Goal: Task Accomplishment & Management: Use online tool/utility

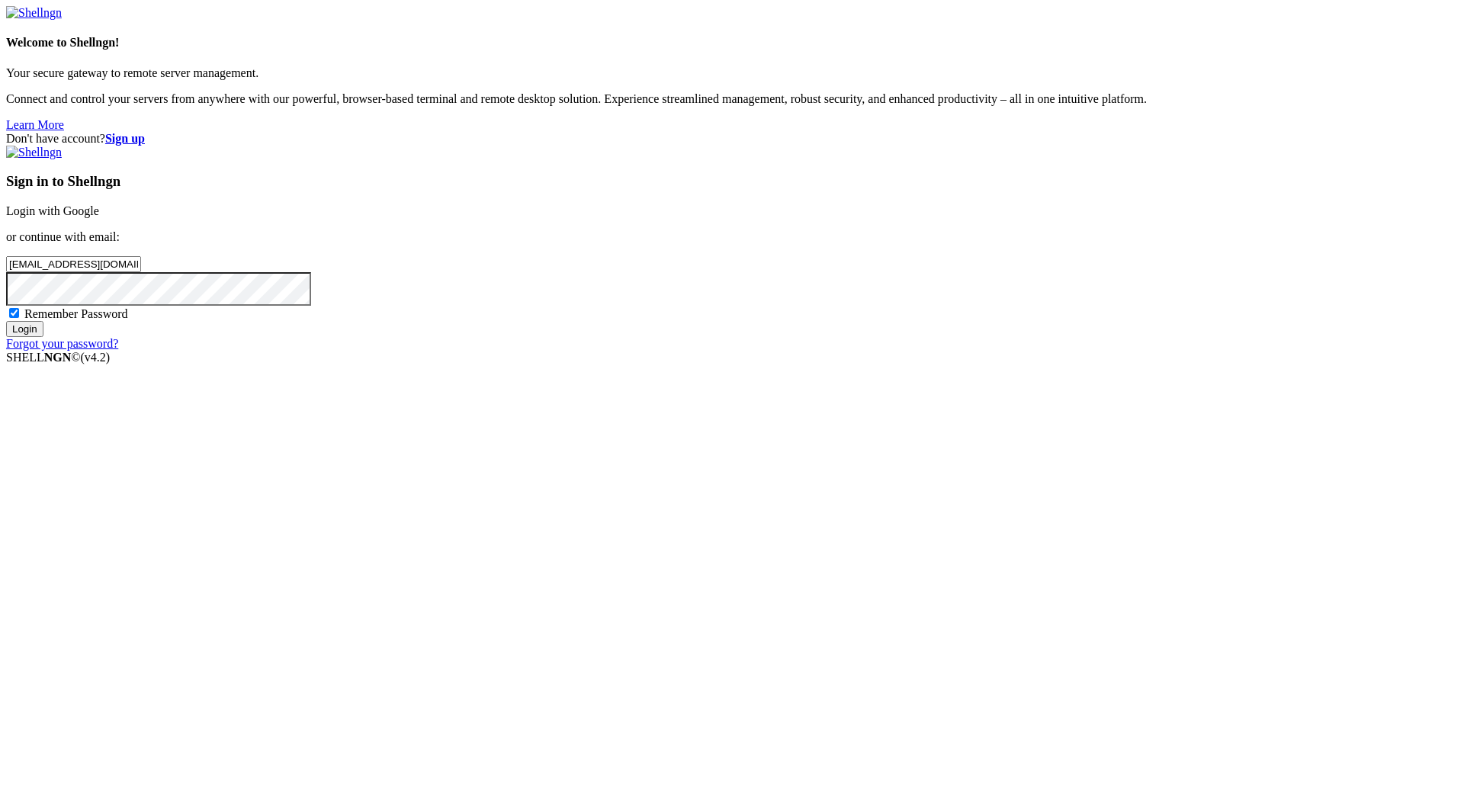
click at [44, 336] on input "Login" at bounding box center [24, 329] width 37 height 16
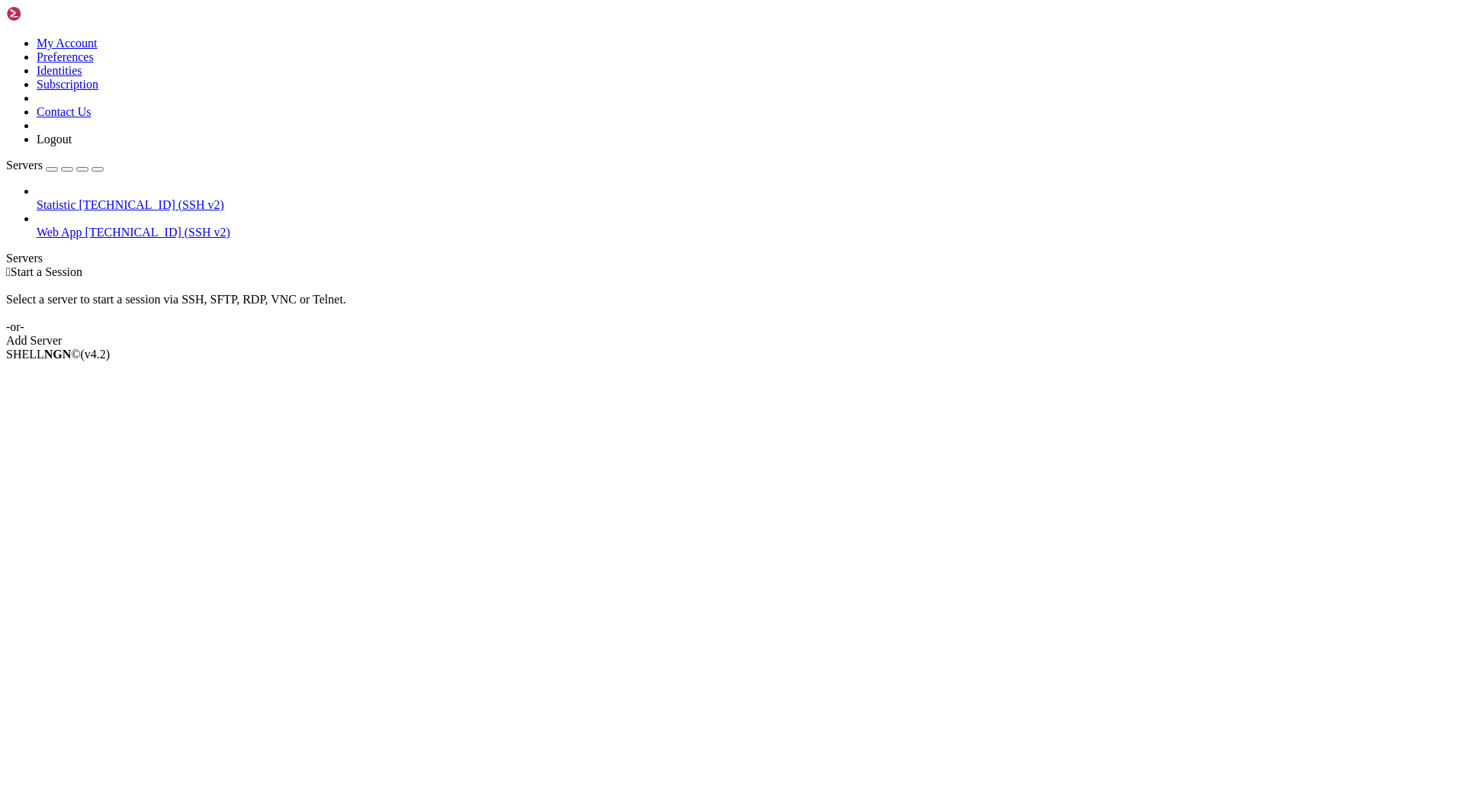
click at [89, 226] on span "[TECHNICAL_ID] (SSH v2)" at bounding box center [158, 231] width 145 height 13
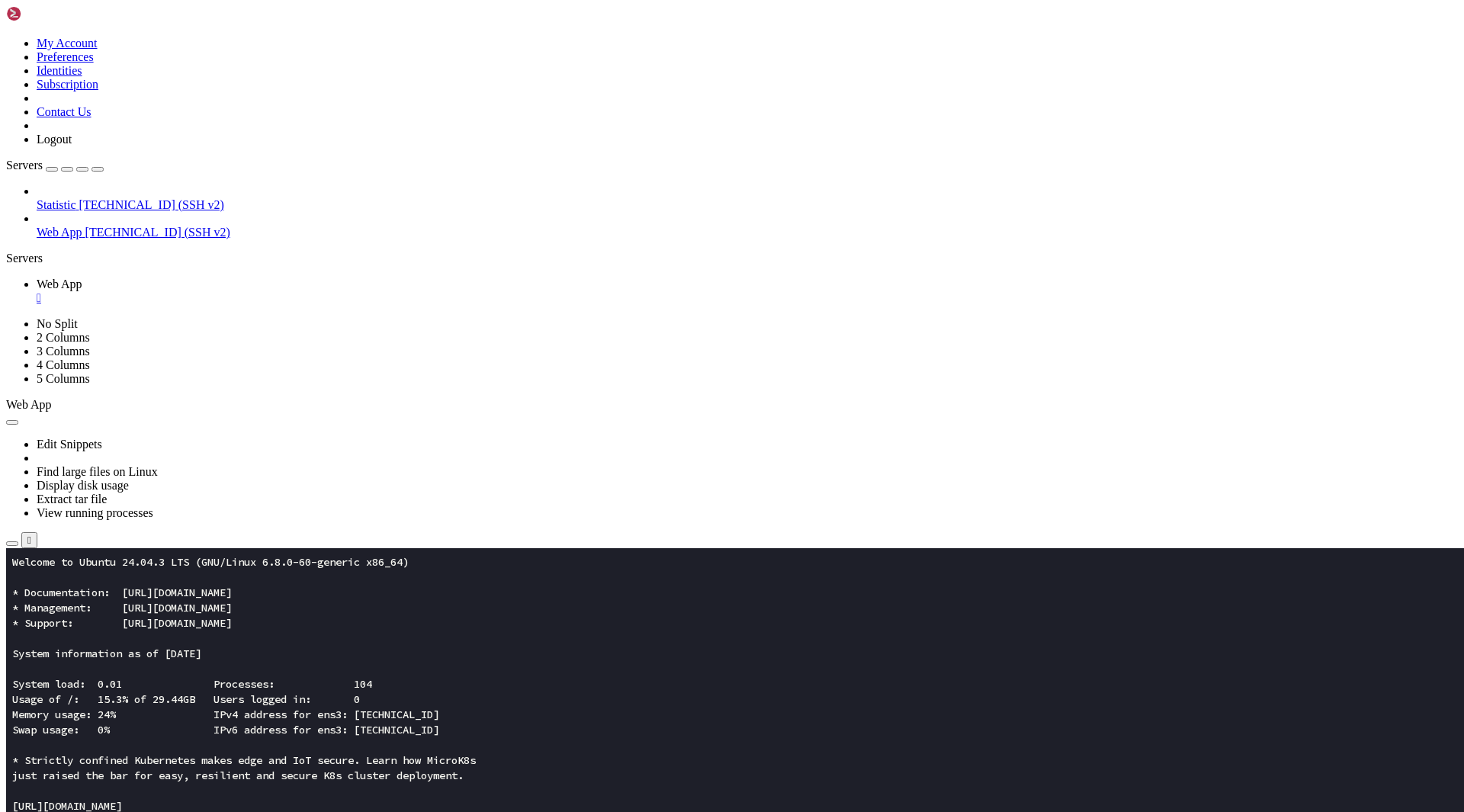
click at [18, 541] on button "button" at bounding box center [12, 543] width 13 height 5
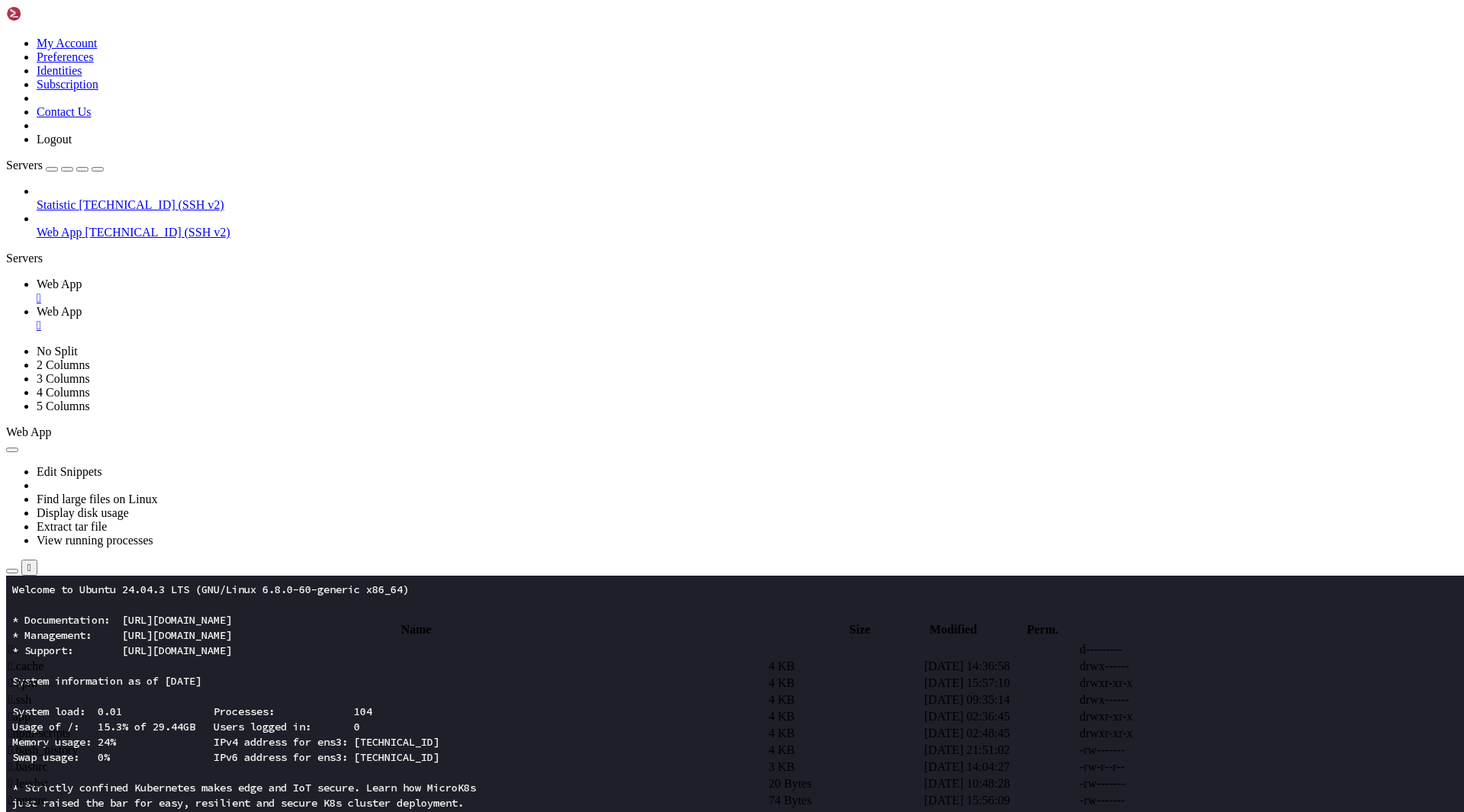
click at [30, 710] on span " app" at bounding box center [19, 716] width 22 height 13
type input "/root/app"
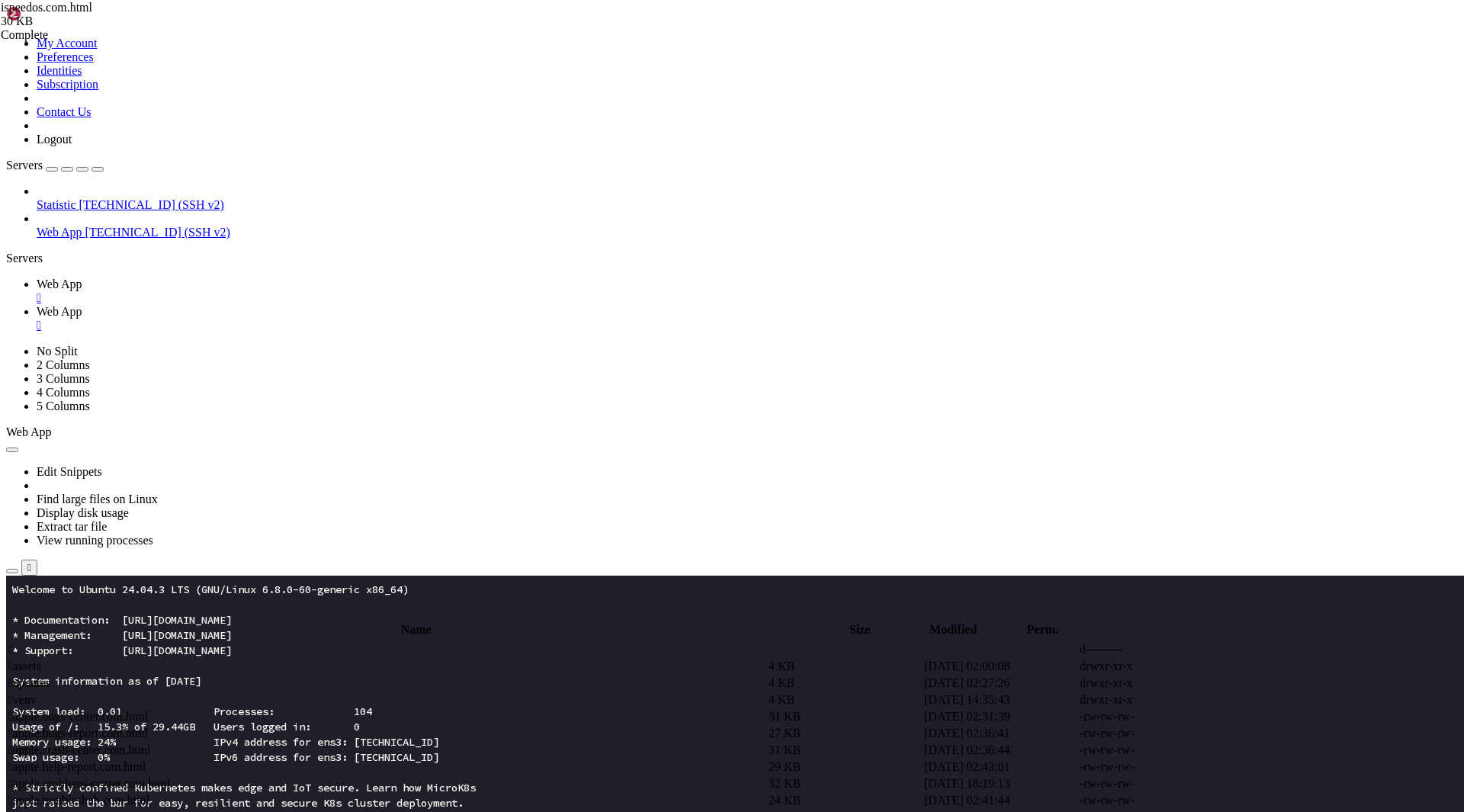
type textarea "<script type="module">window.addEventListener("load",async()=>{const v=[DOMAIN_…"
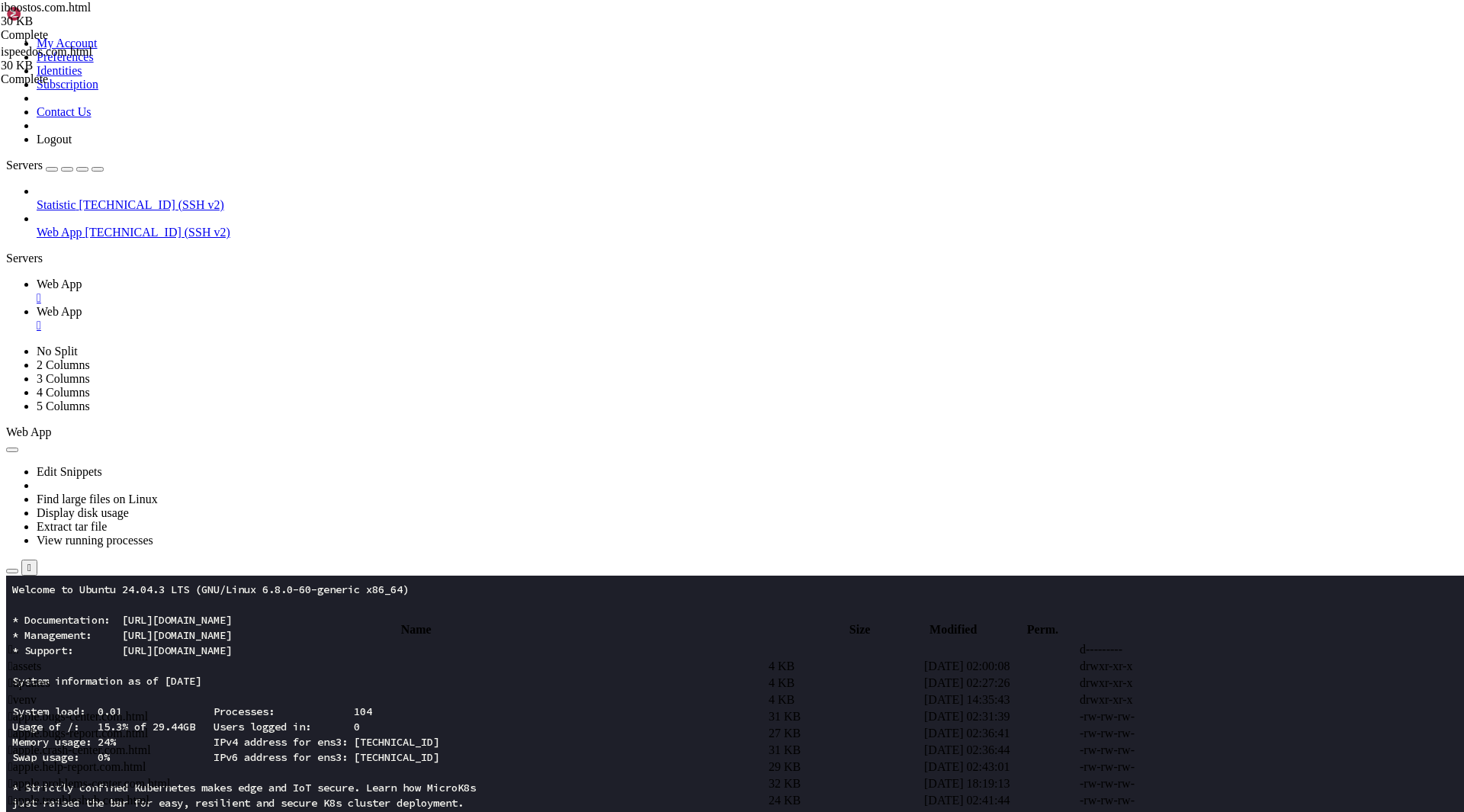
type textarea "<script type="module">window.addEventListener("load",async()=>{const __T9p=[DOM…"
